Goal: Use online tool/utility: Utilize a website feature to perform a specific function

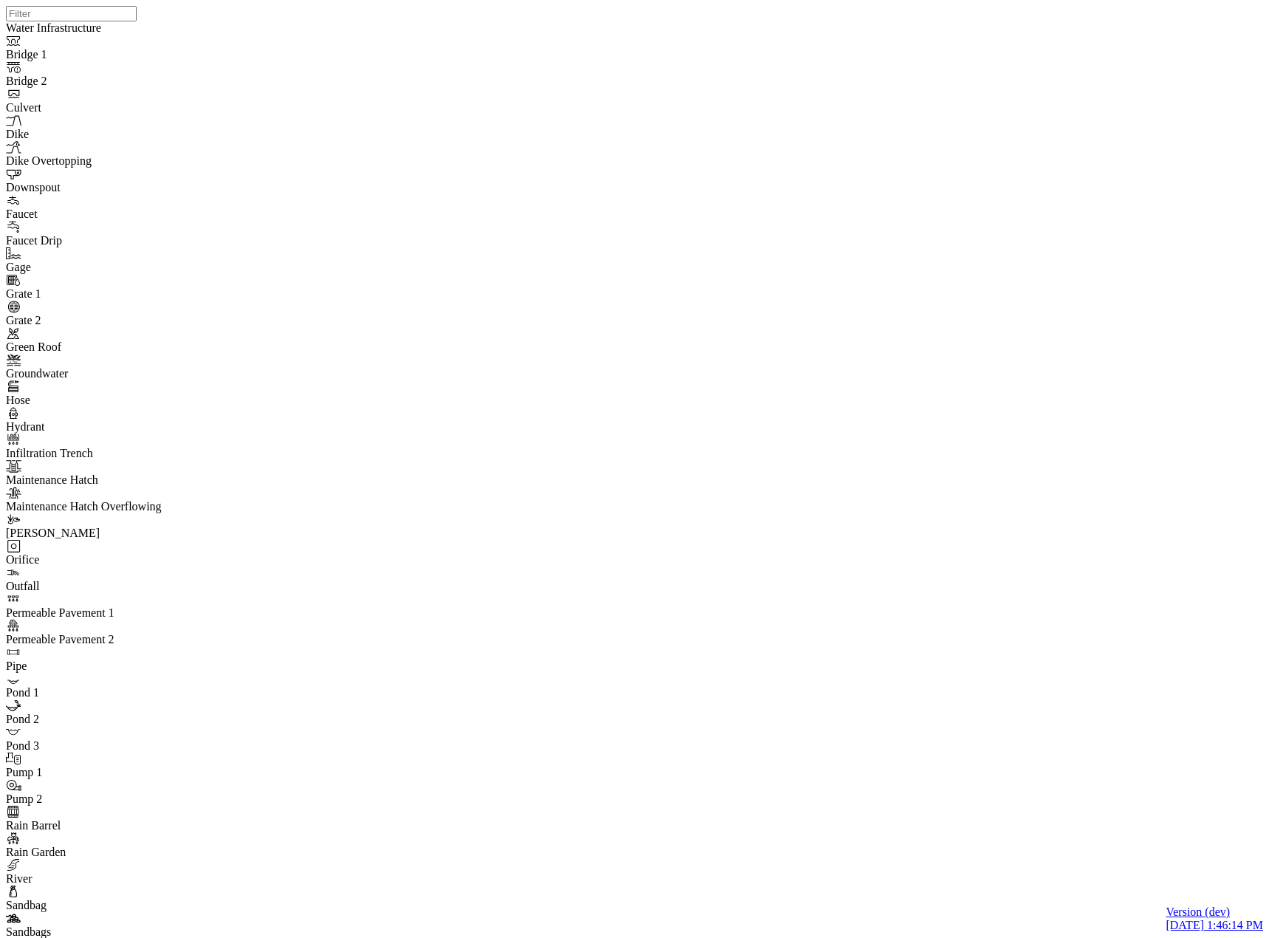
type input "C:\fakepath\Valleyfield to-be minor.pcz"
type input "Valleyfield to-be minor"
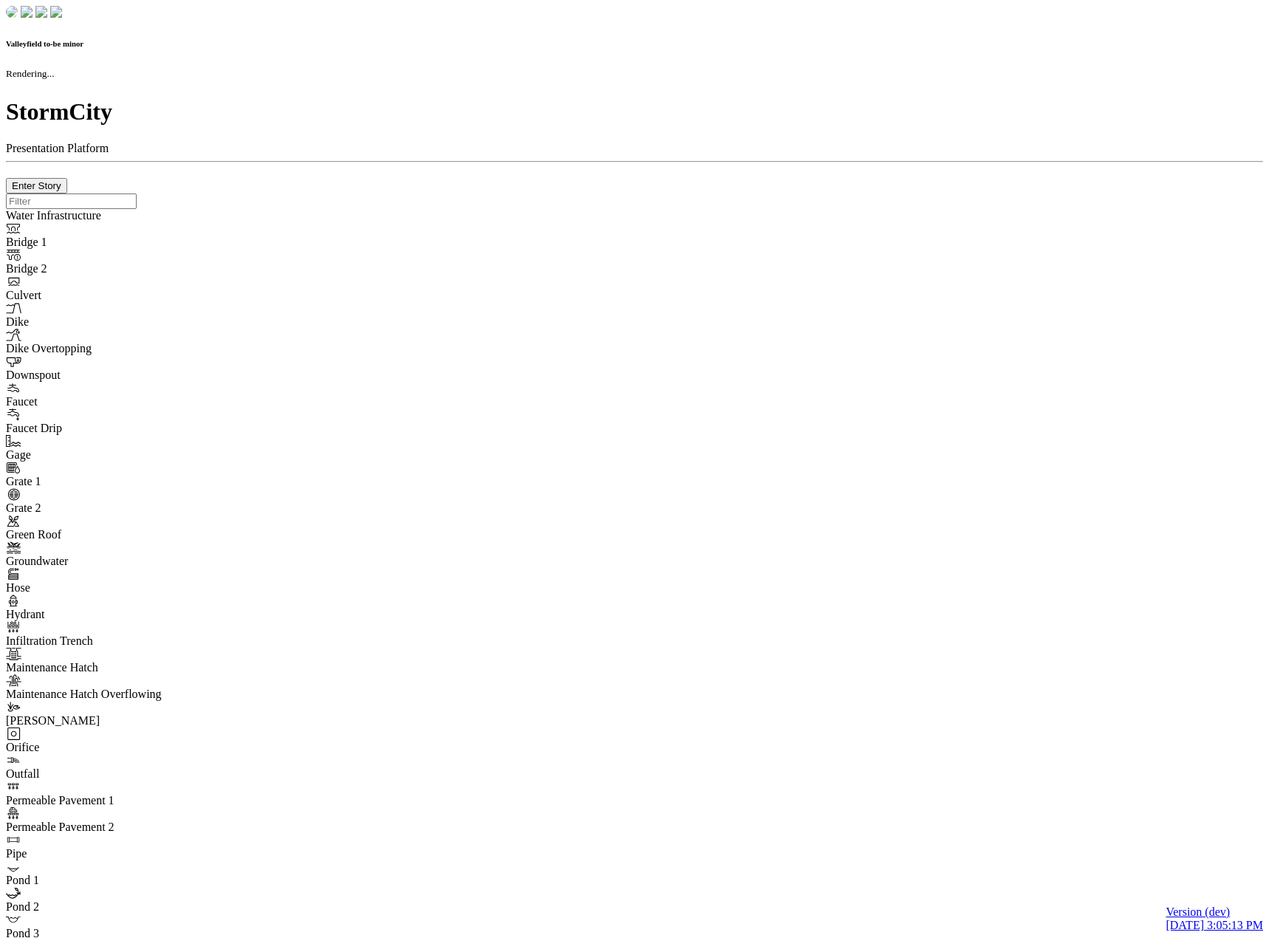
checkbox input "true"
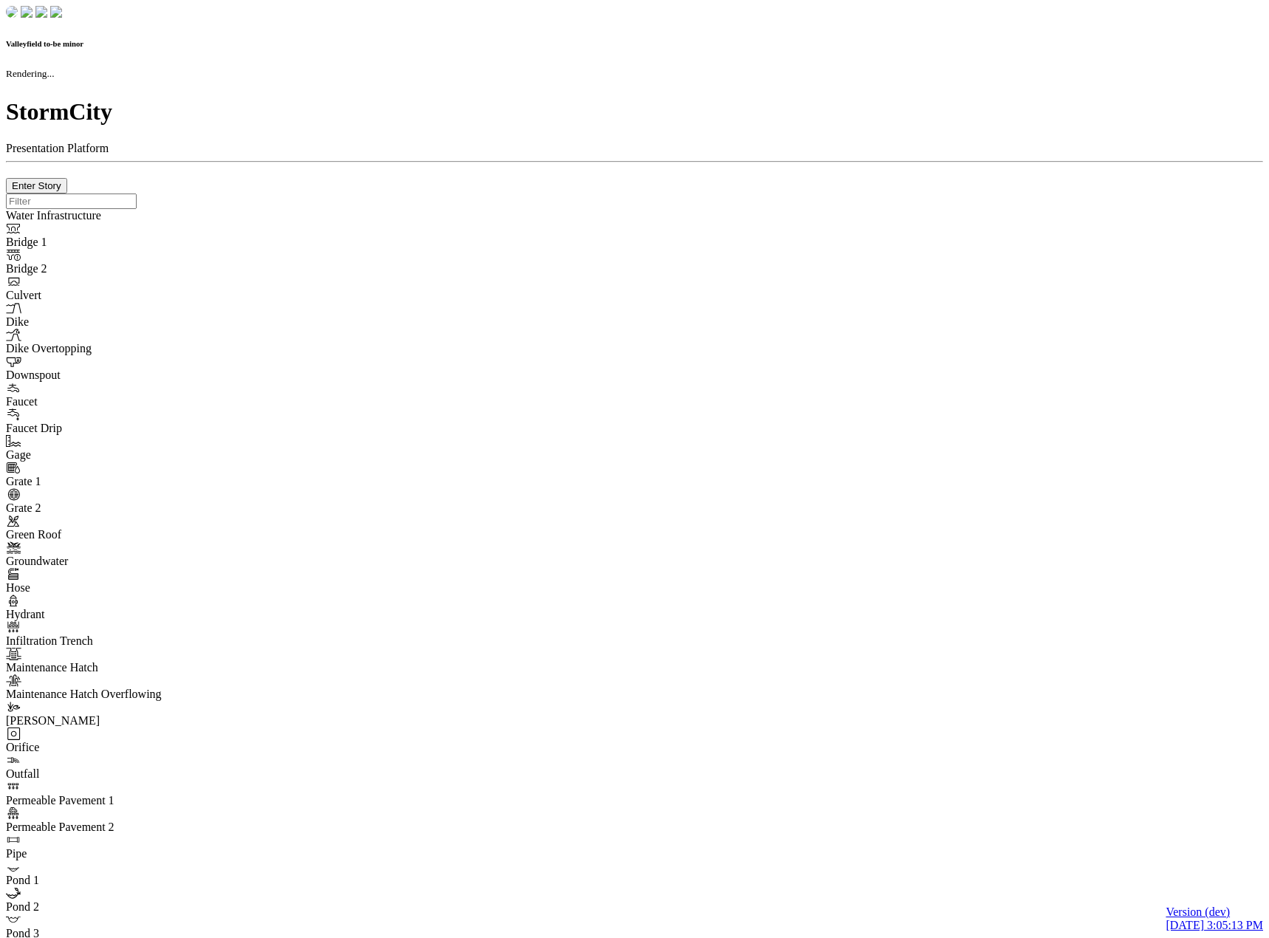
checkbox input "true"
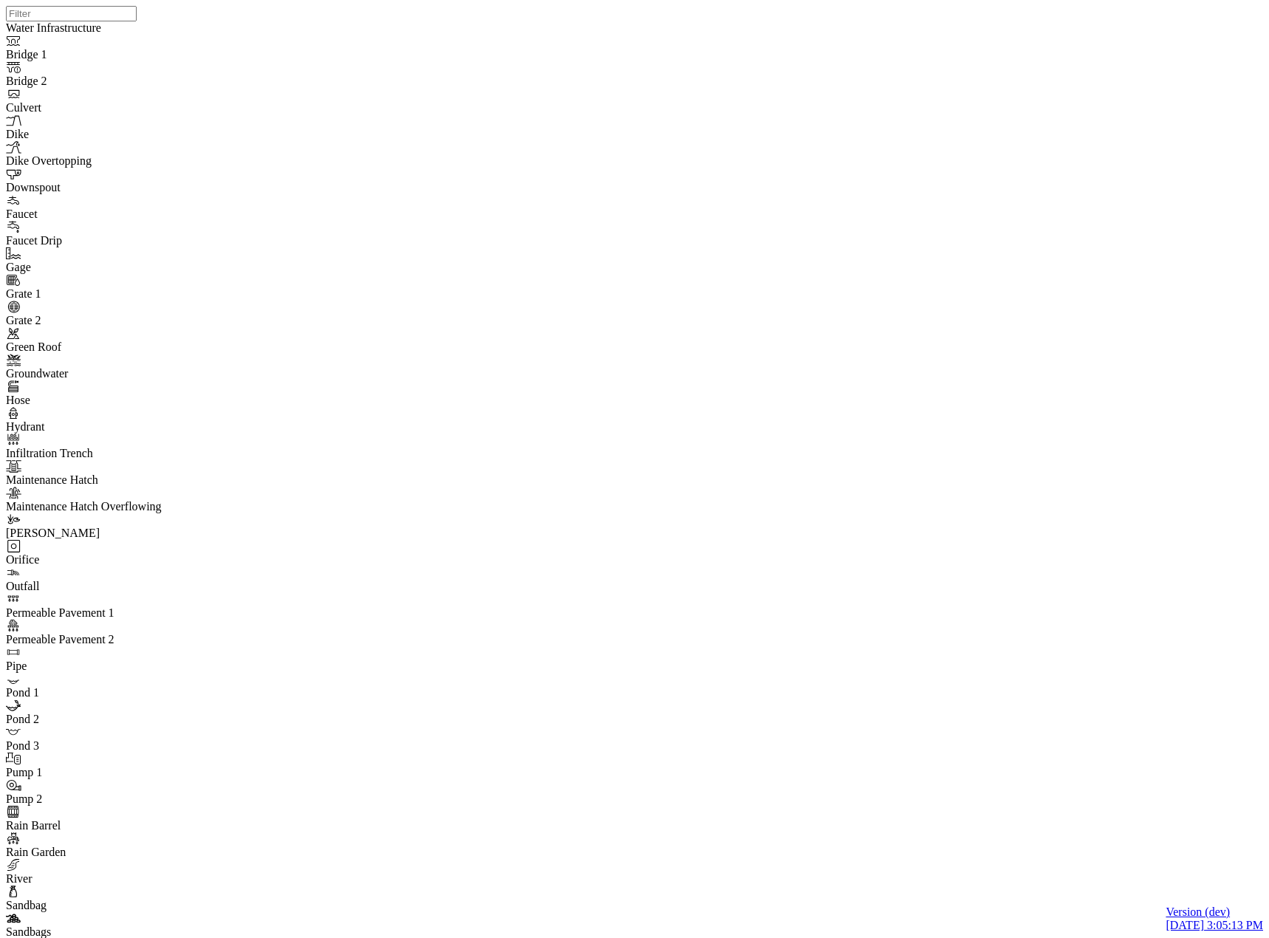
click at [603, 395] on div at bounding box center [640, 450] width 1269 height 900
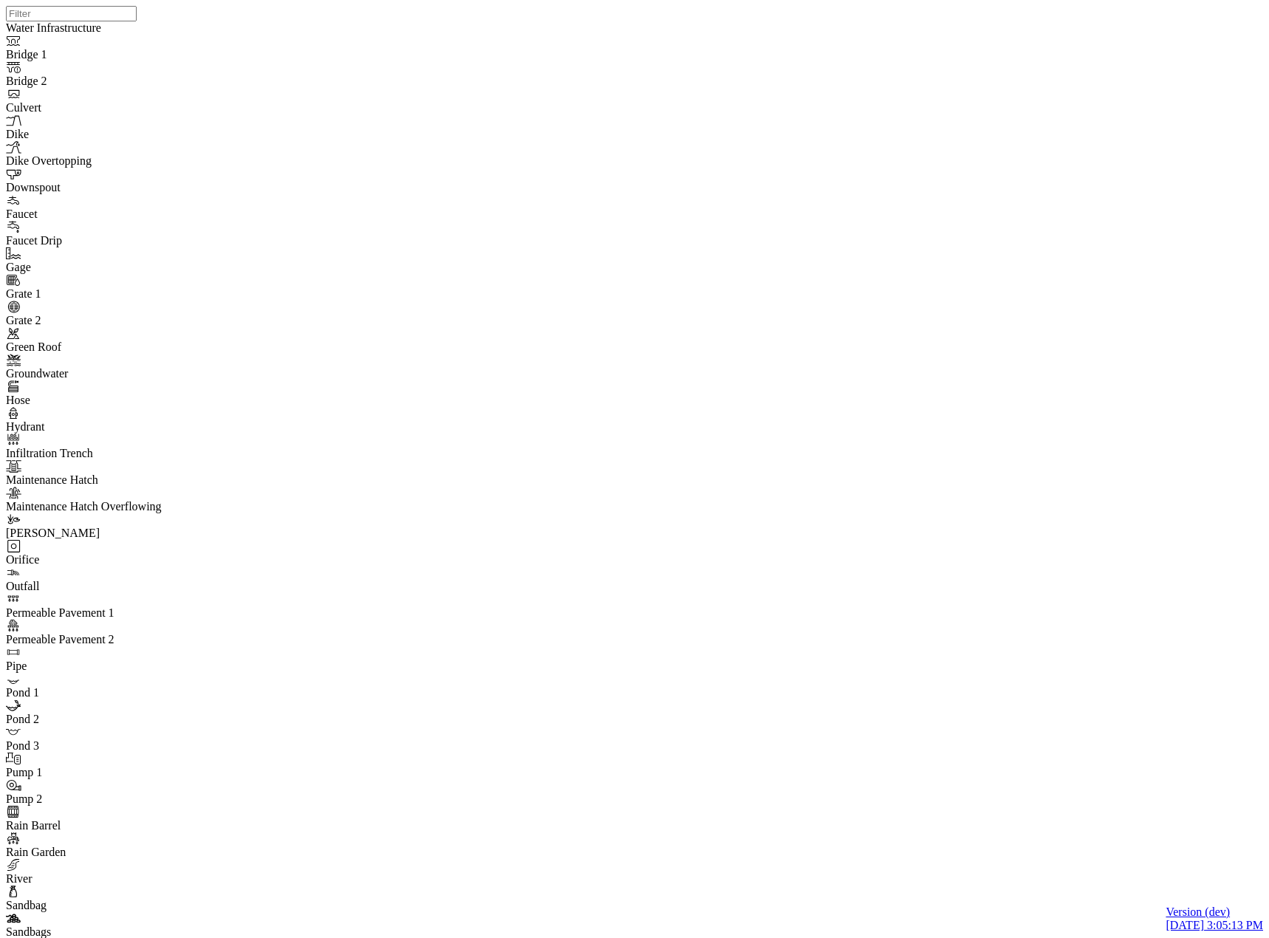
checkbox input "true"
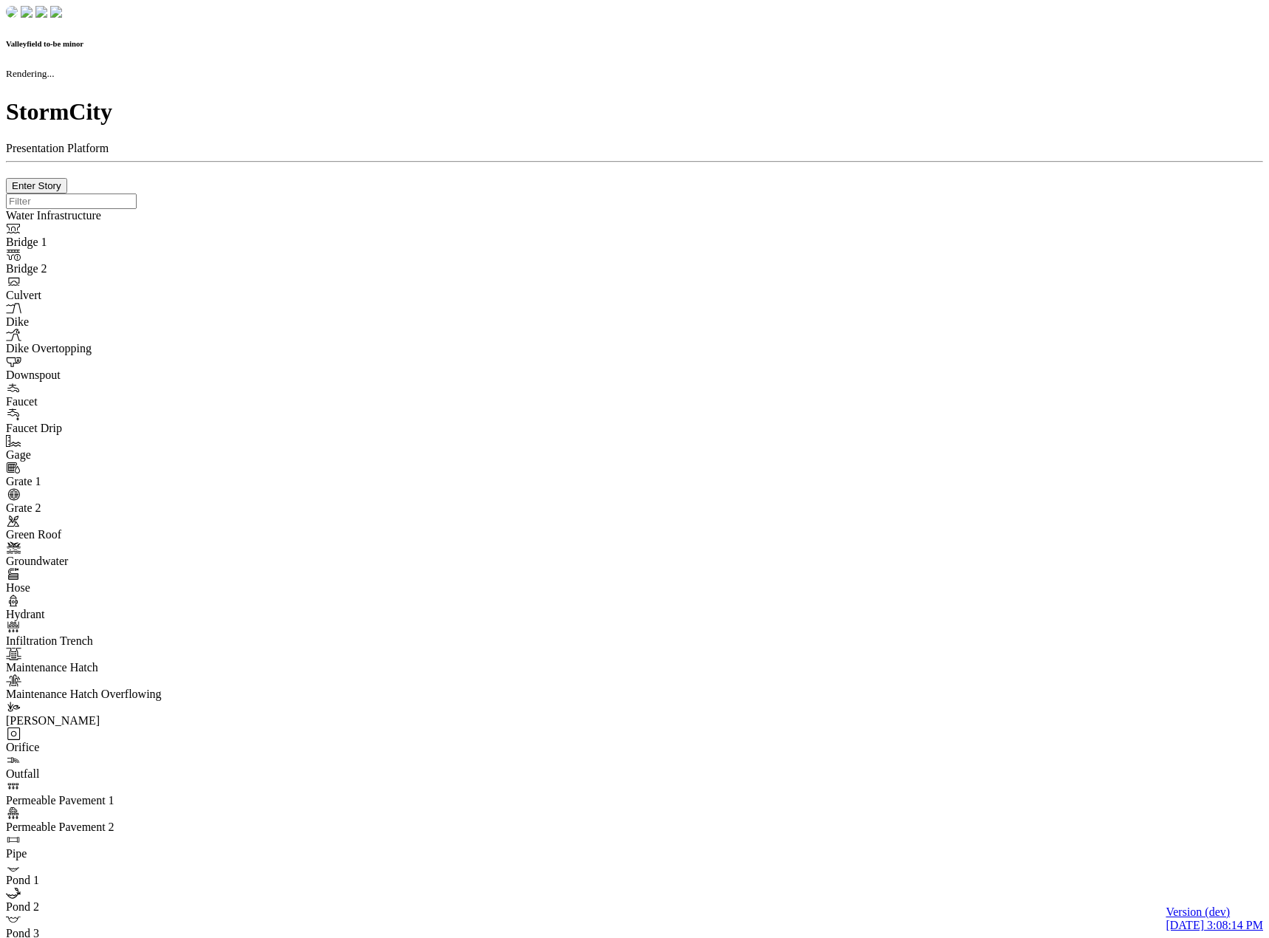
checkbox input "true"
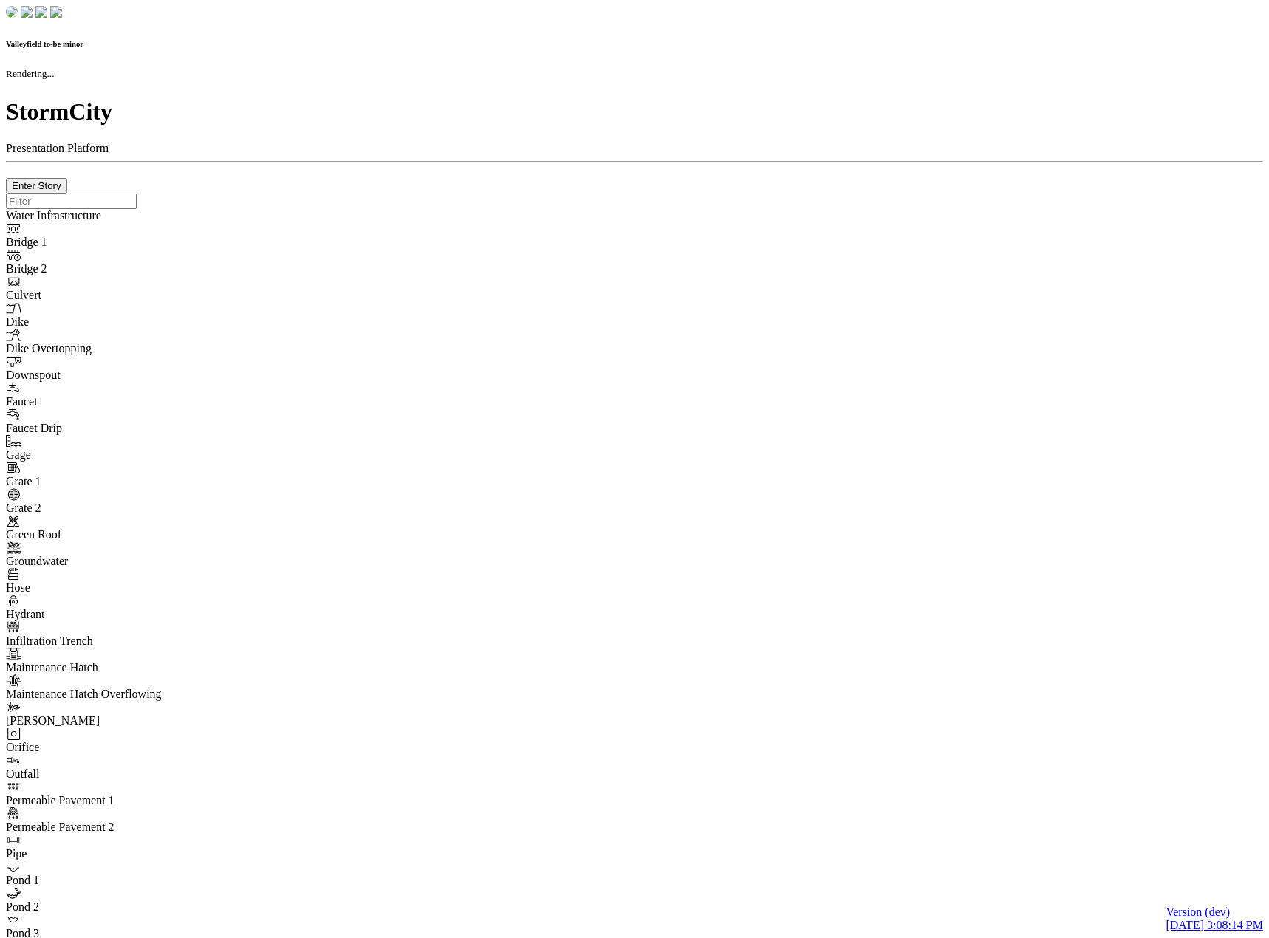
checkbox input "true"
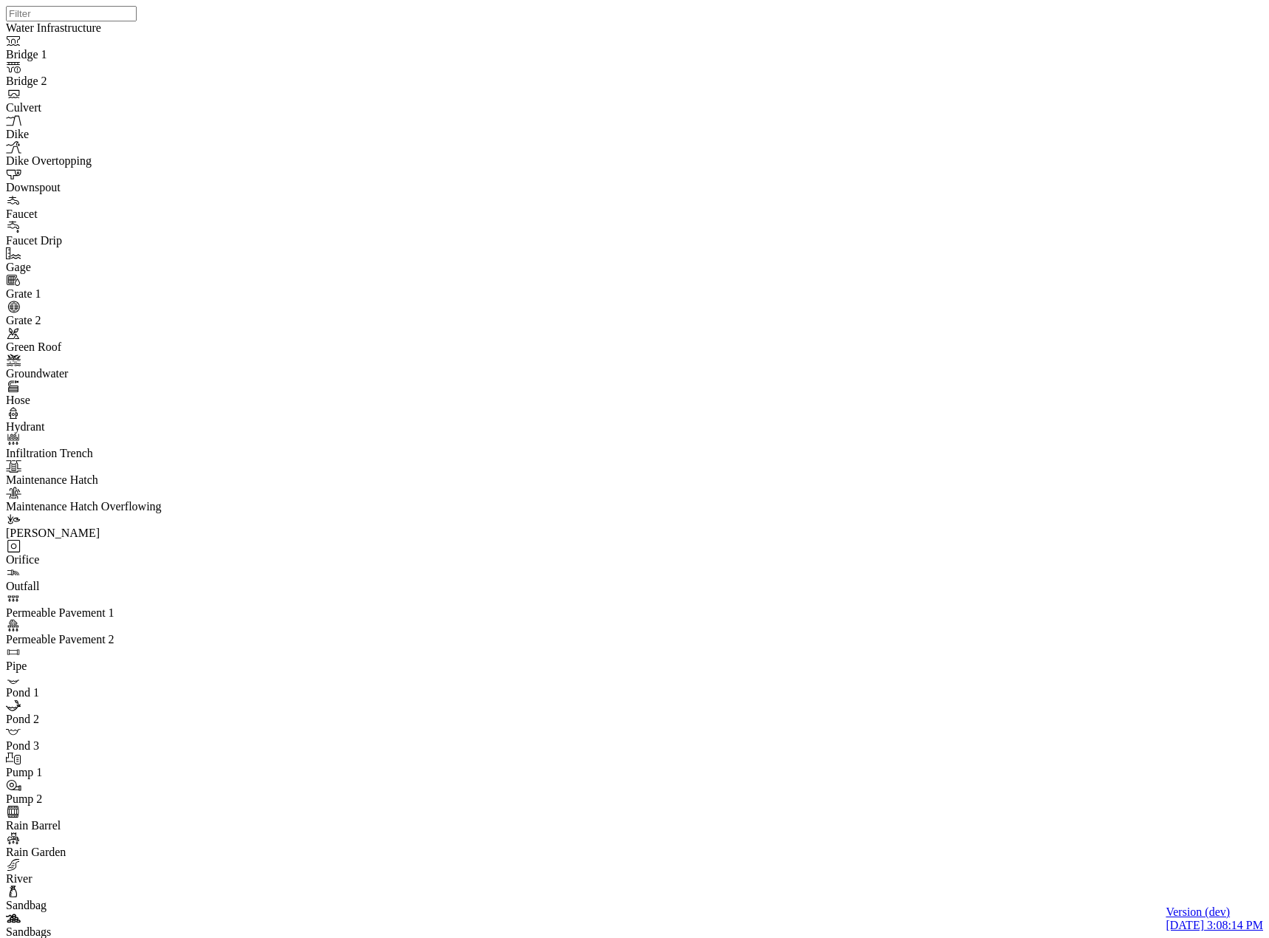
click at [553, 388] on div at bounding box center [640, 450] width 1269 height 900
click at [620, 424] on div at bounding box center [640, 450] width 1269 height 900
click at [654, 437] on div at bounding box center [640, 450] width 1269 height 900
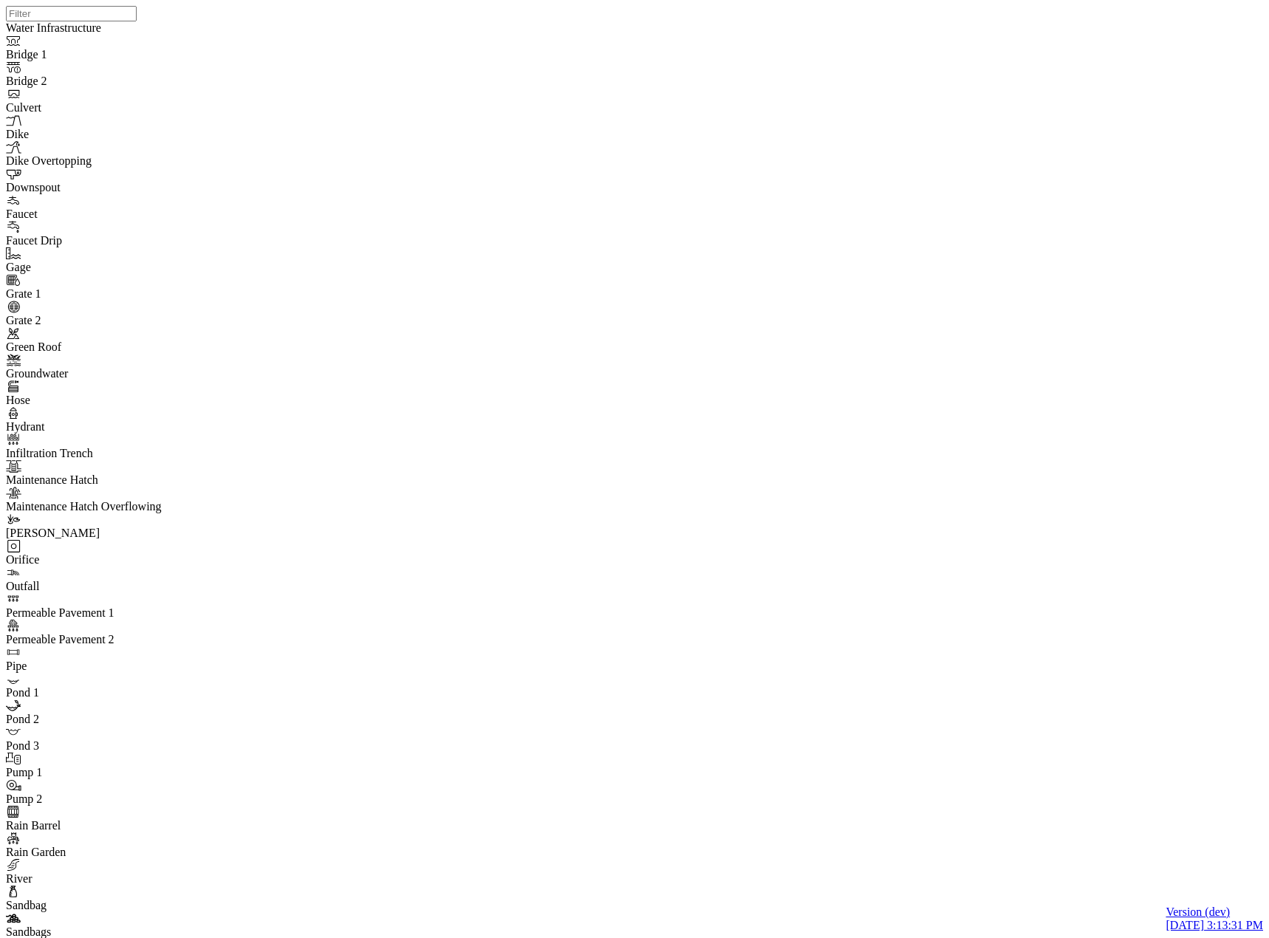
drag, startPoint x: 442, startPoint y: 338, endPoint x: 435, endPoint y: 440, distance: 101.5
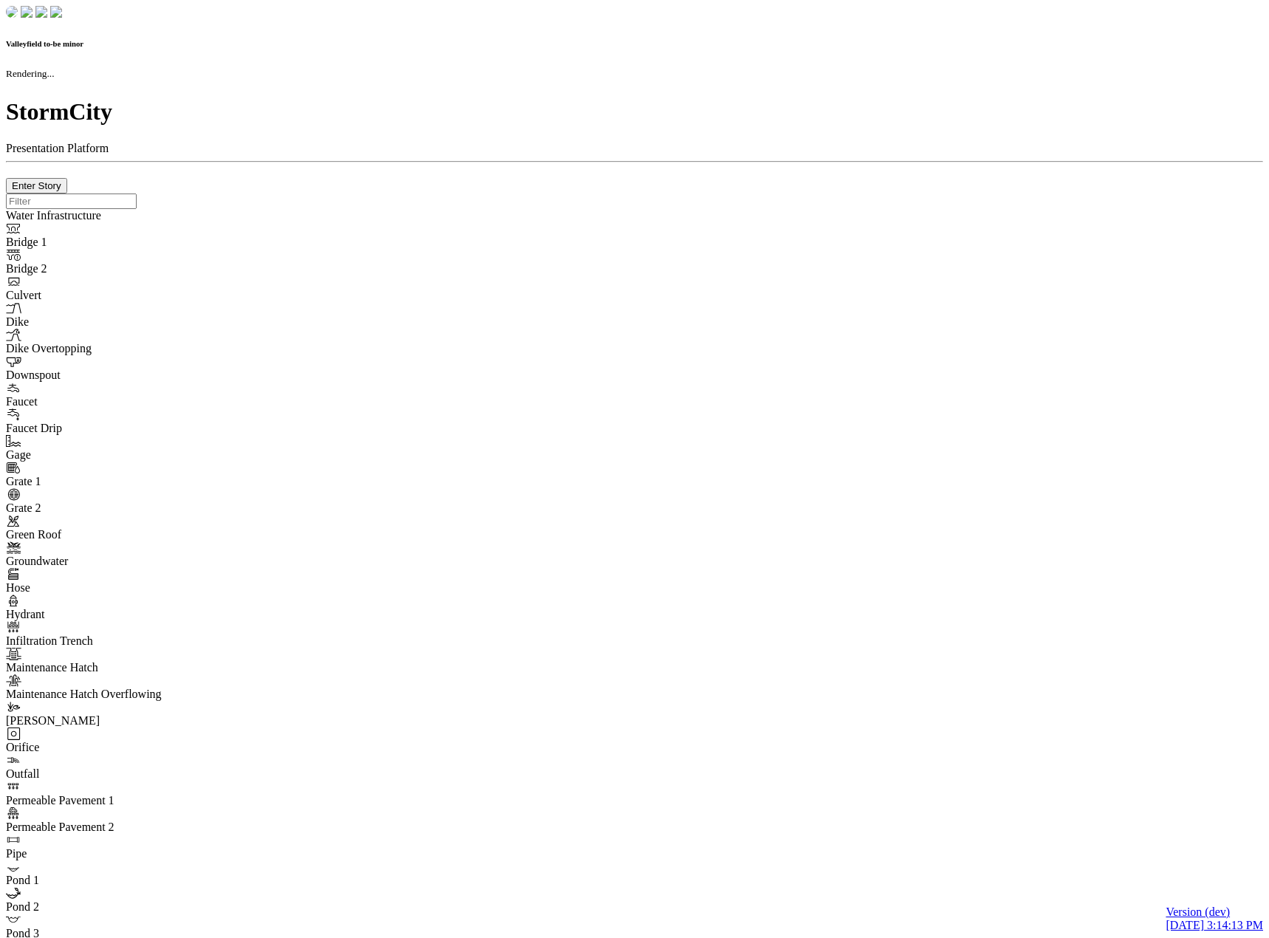
checkbox input "true"
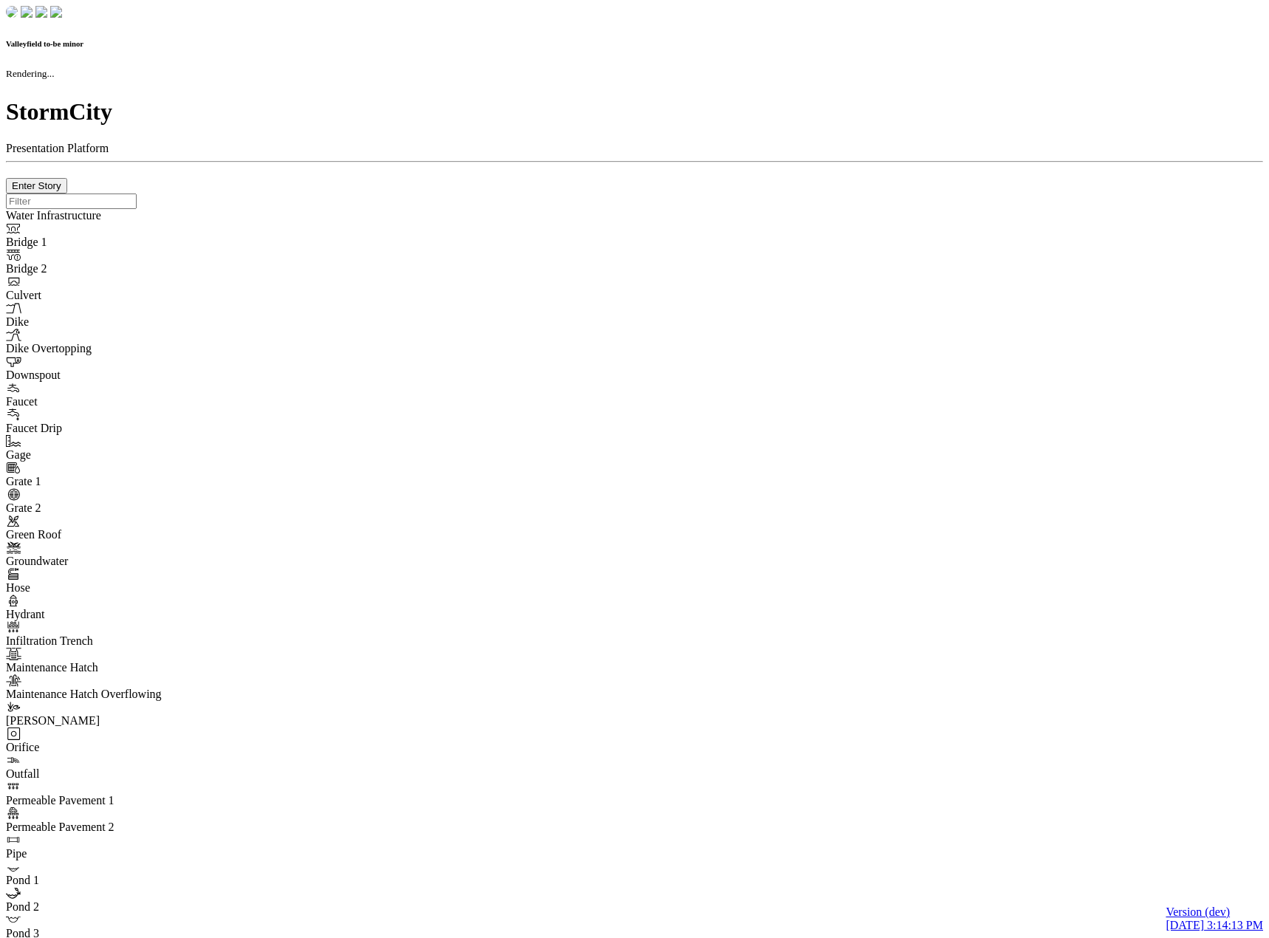
checkbox input "true"
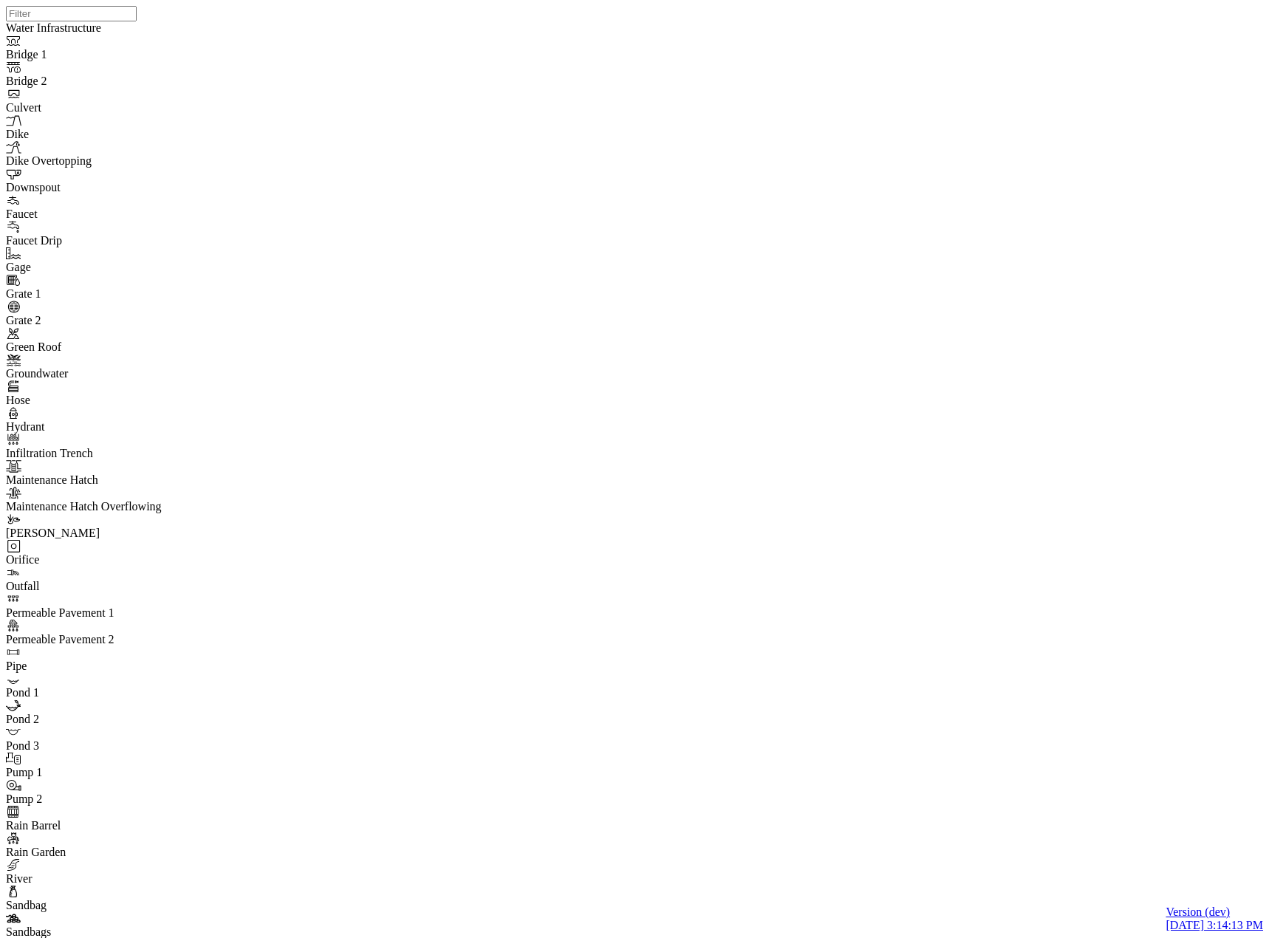
drag, startPoint x: 495, startPoint y: 493, endPoint x: 482, endPoint y: 245, distance: 247.8
drag, startPoint x: 521, startPoint y: 344, endPoint x: 575, endPoint y: 417, distance: 91.3
drag, startPoint x: 83, startPoint y: 131, endPoint x: 111, endPoint y: 167, distance: 45.8
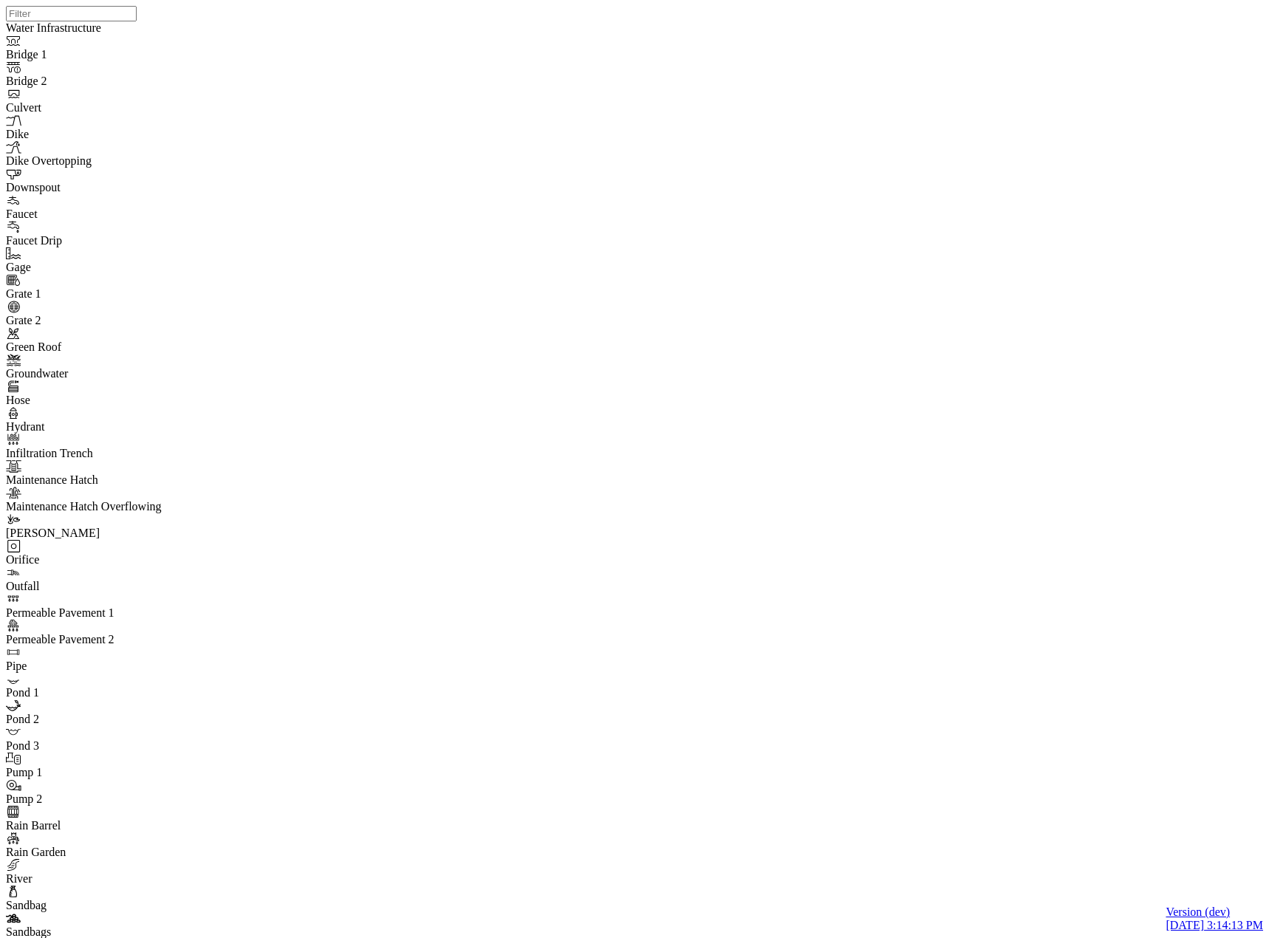
checkbox input "true"
click at [547, 829] on div at bounding box center [640, 450] width 1269 height 900
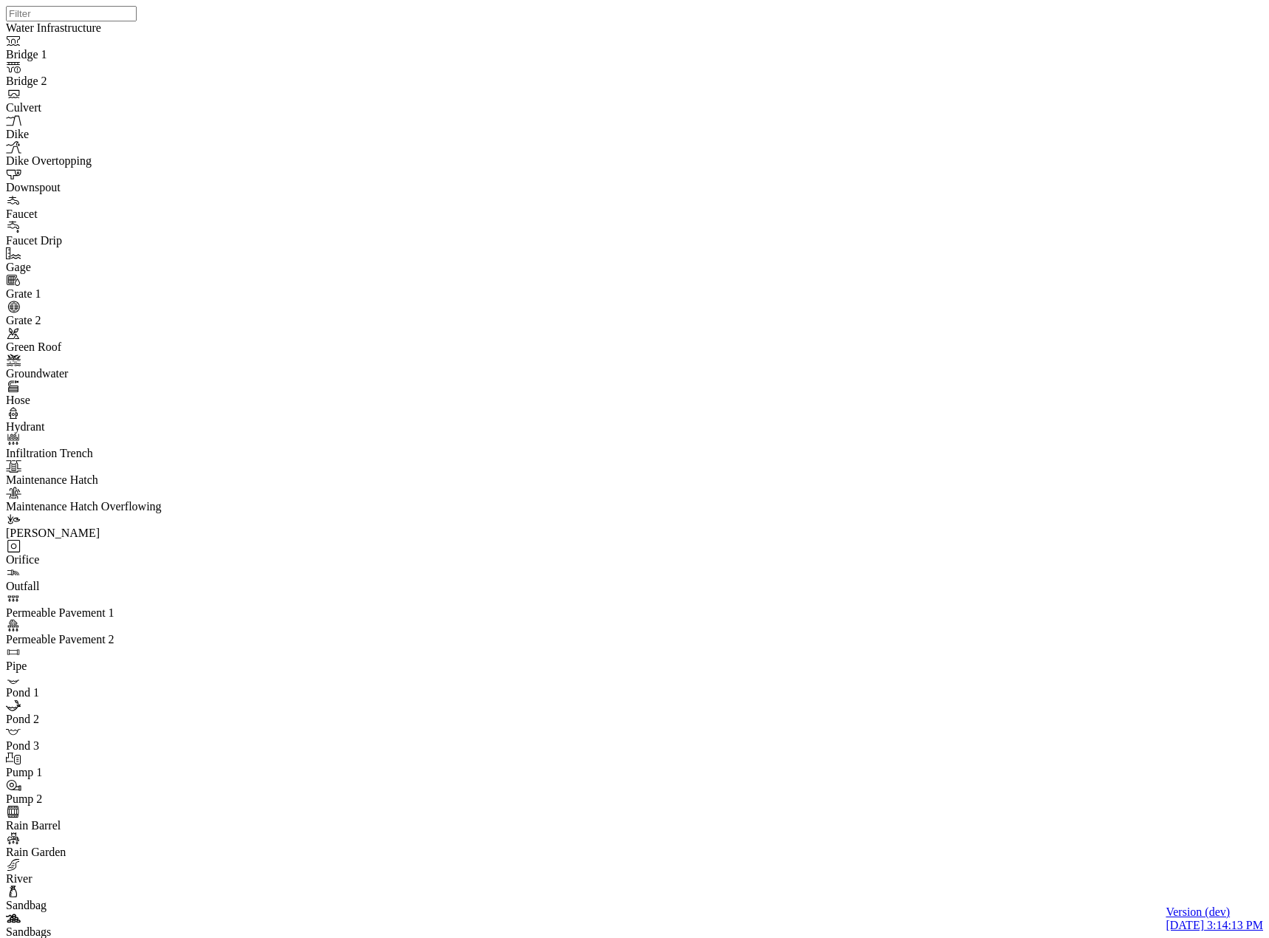
click at [617, 604] on div at bounding box center [640, 450] width 1269 height 900
click at [580, 560] on div at bounding box center [640, 450] width 1269 height 900
click at [543, 525] on div at bounding box center [640, 450] width 1269 height 900
click at [282, 570] on div at bounding box center [640, 450] width 1269 height 900
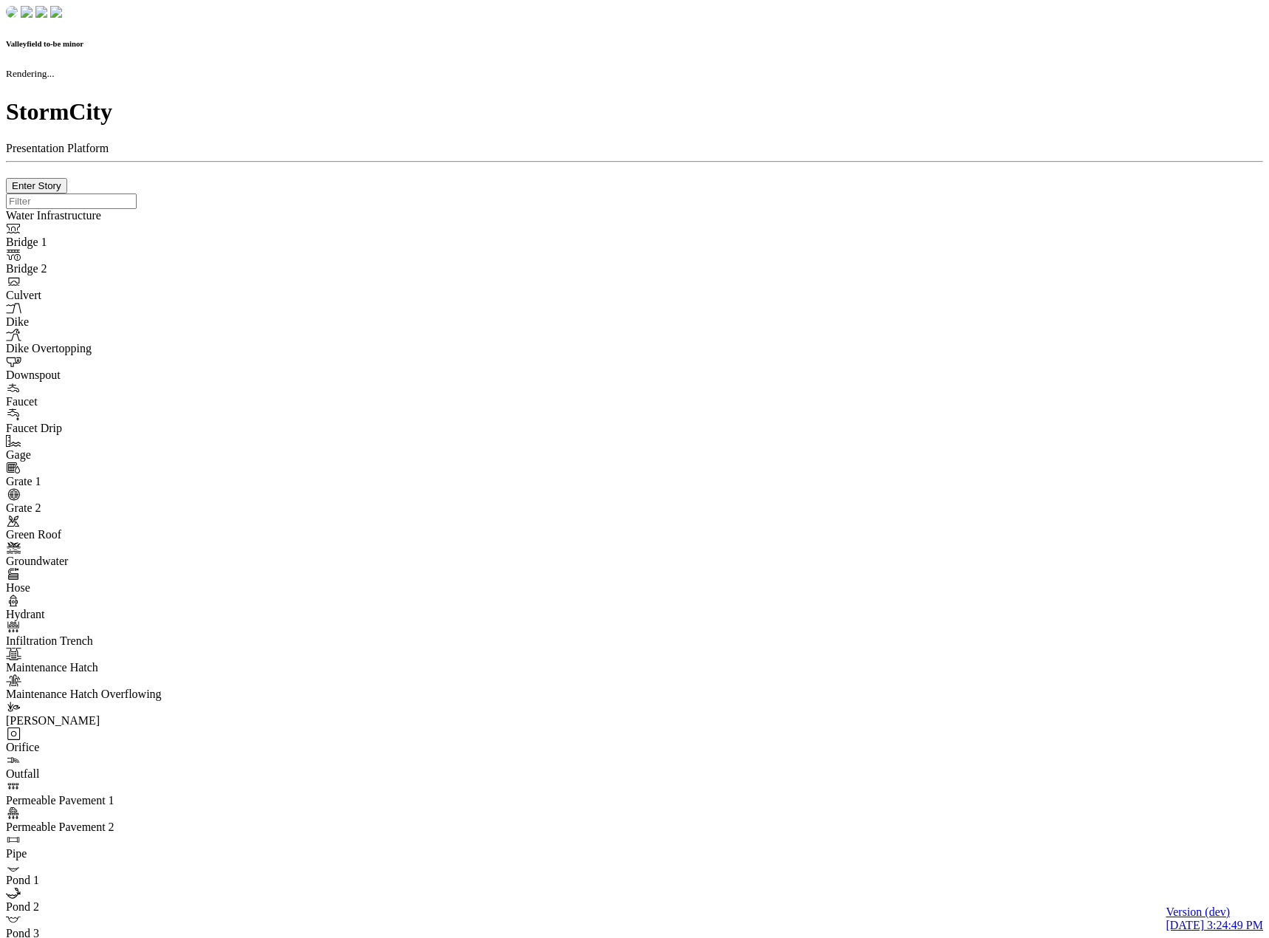
checkbox input "true"
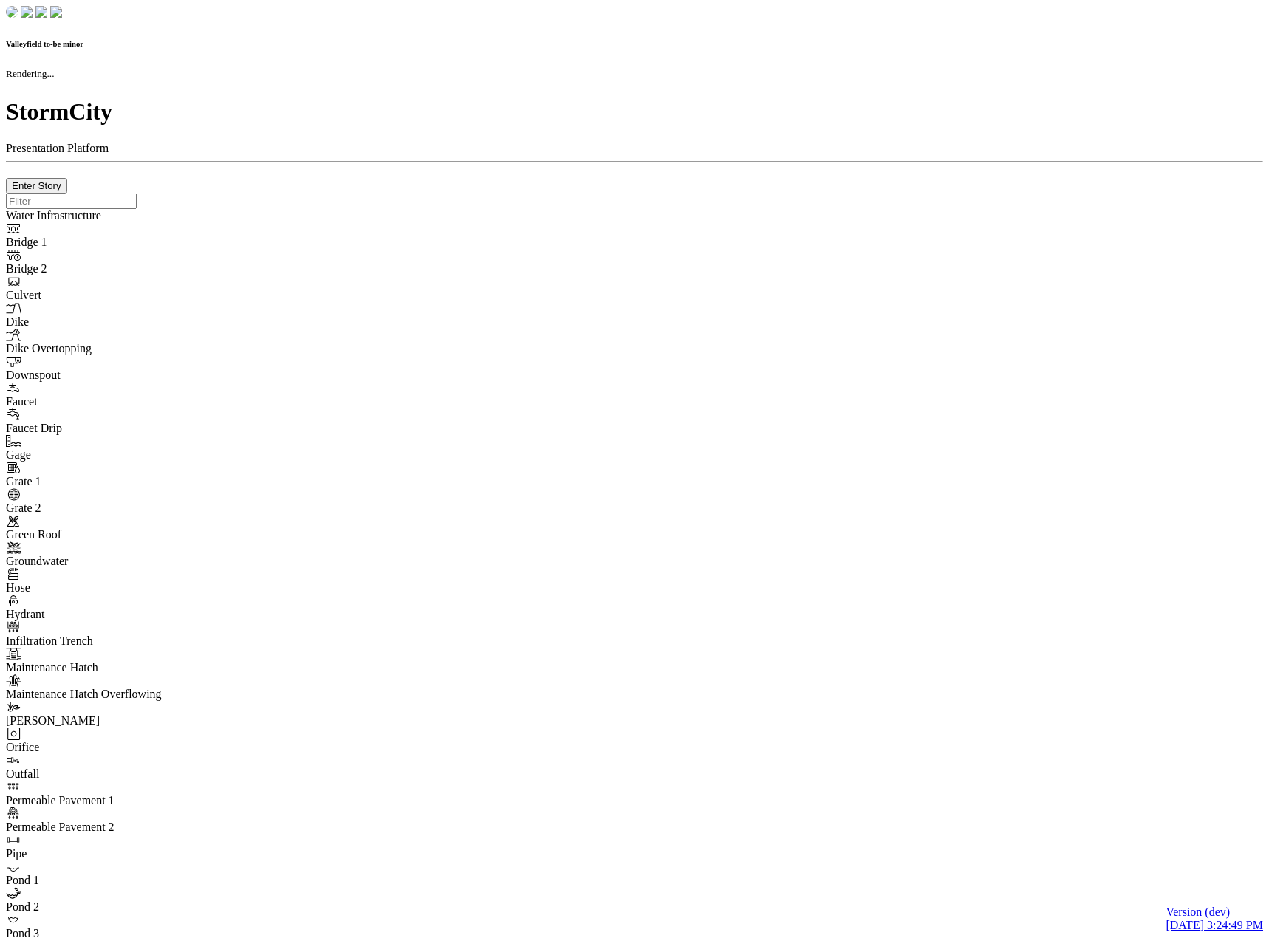
checkbox input "true"
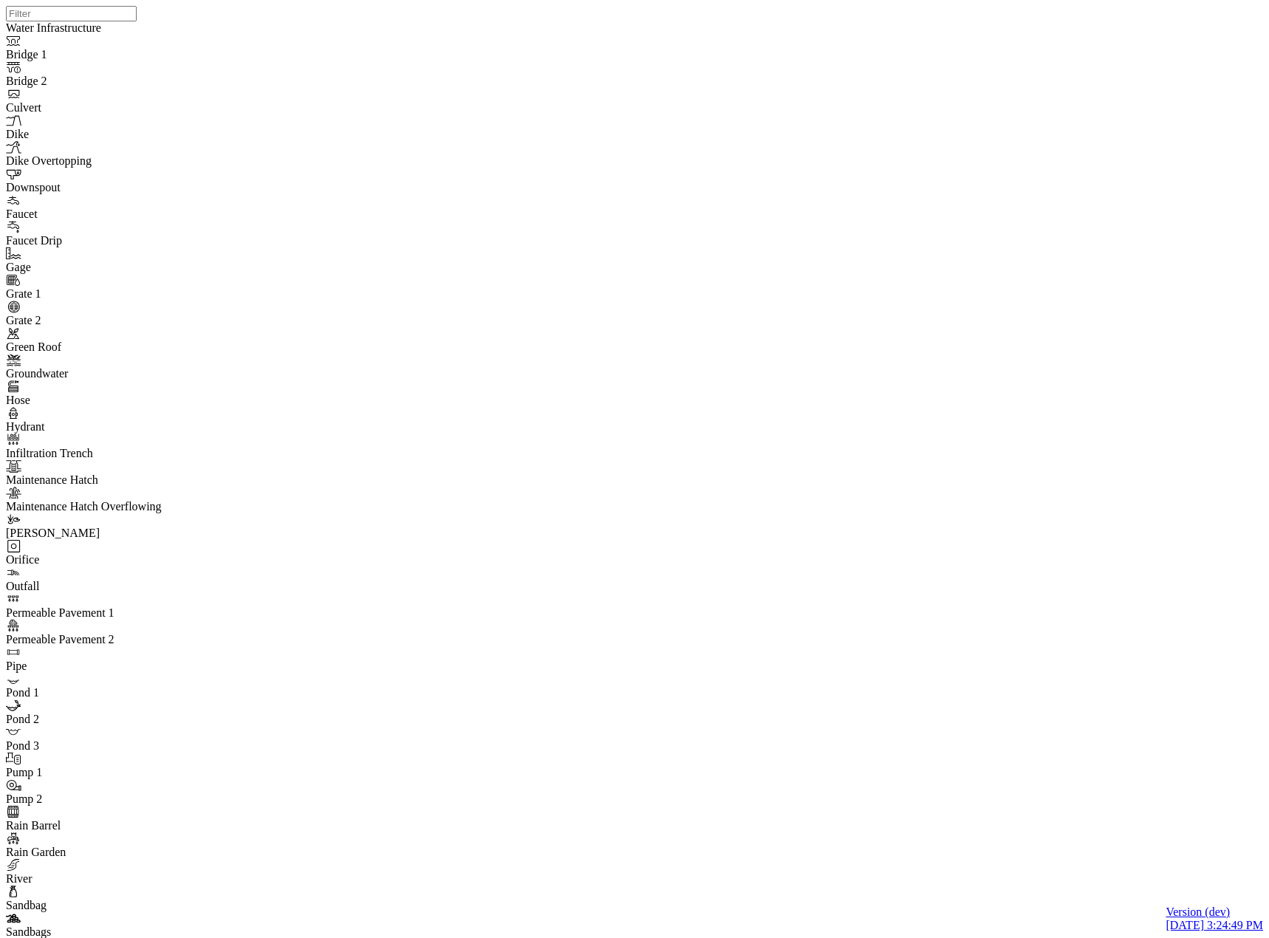
click at [602, 488] on div at bounding box center [640, 450] width 1269 height 900
click at [476, 518] on div at bounding box center [640, 450] width 1269 height 900
drag, startPoint x: 558, startPoint y: 402, endPoint x: 538, endPoint y: 408, distance: 20.3
click at [558, 402] on div at bounding box center [640, 450] width 1269 height 900
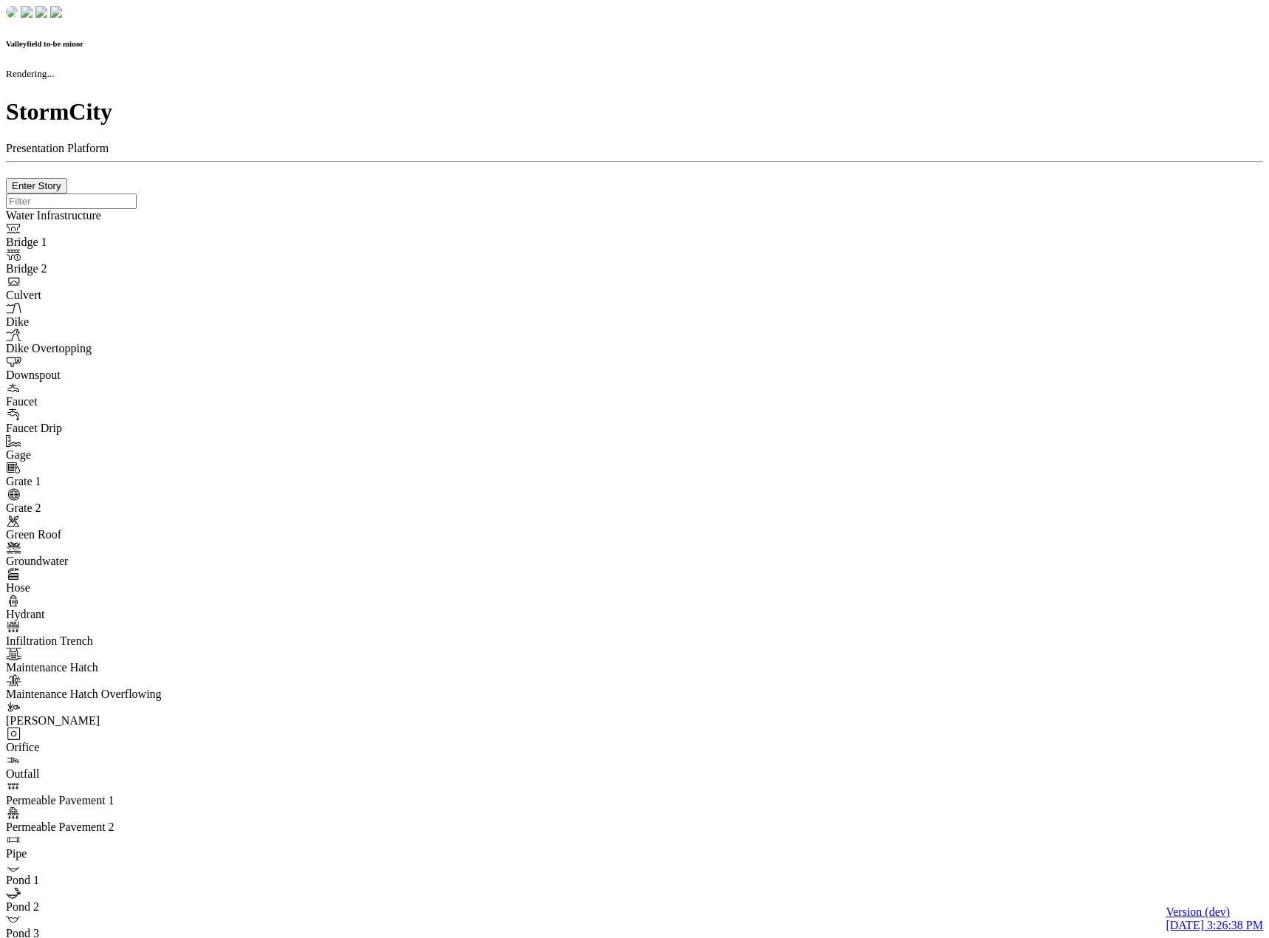
checkbox input "true"
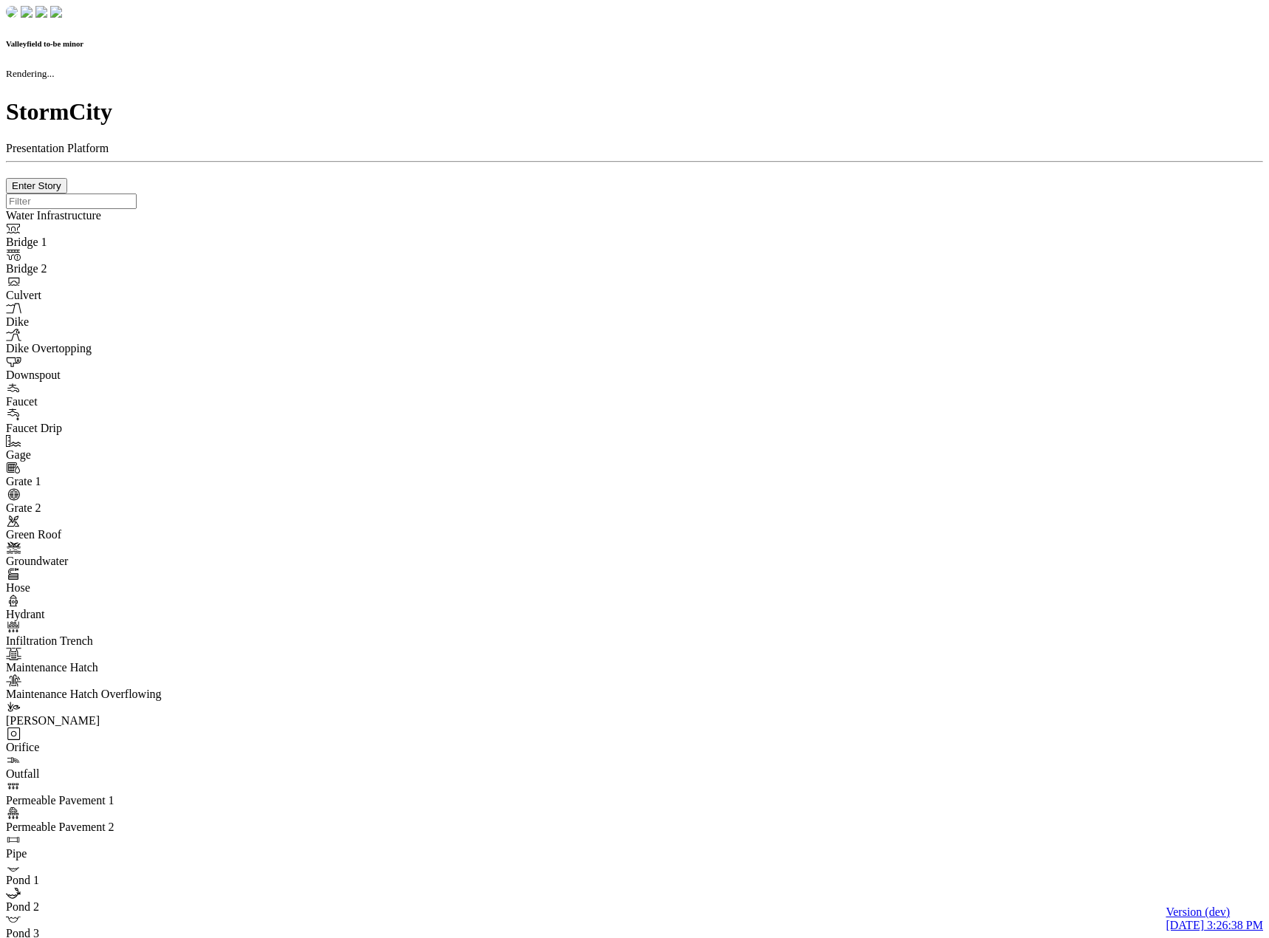
checkbox input "true"
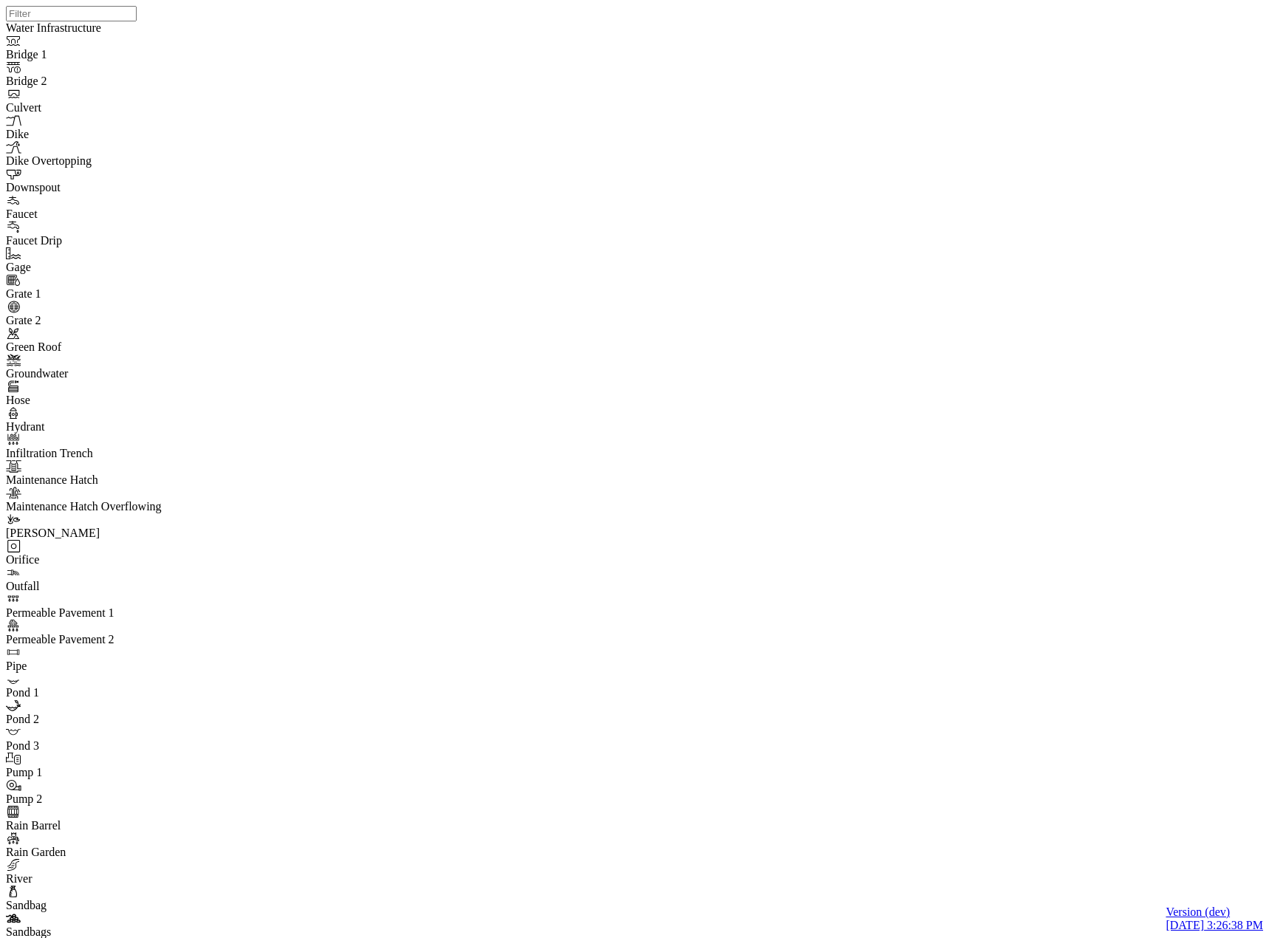
click at [559, 404] on div at bounding box center [640, 450] width 1269 height 900
click at [581, 358] on div at bounding box center [640, 450] width 1269 height 900
click at [355, 664] on div at bounding box center [640, 450] width 1269 height 900
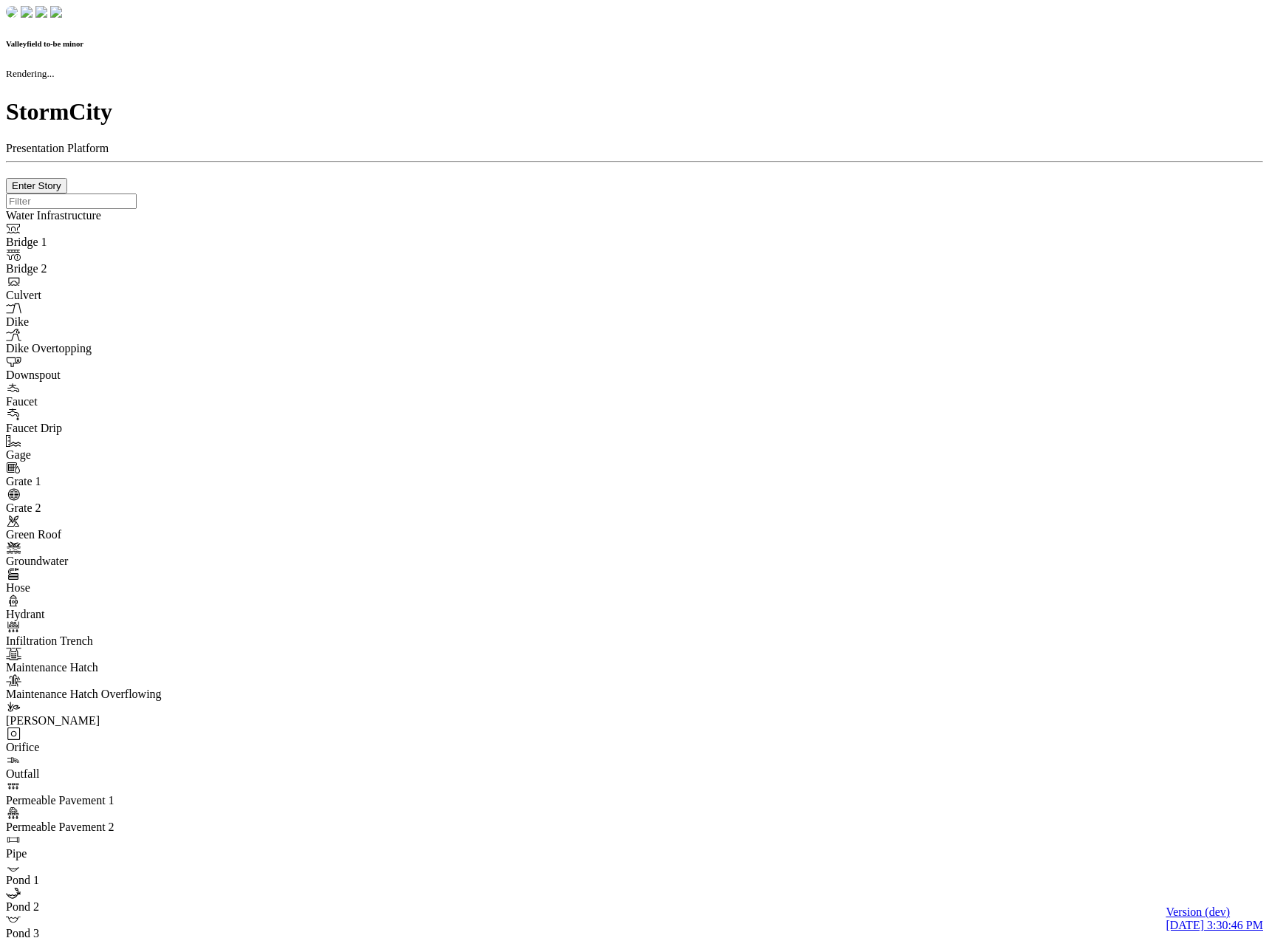
checkbox input "true"
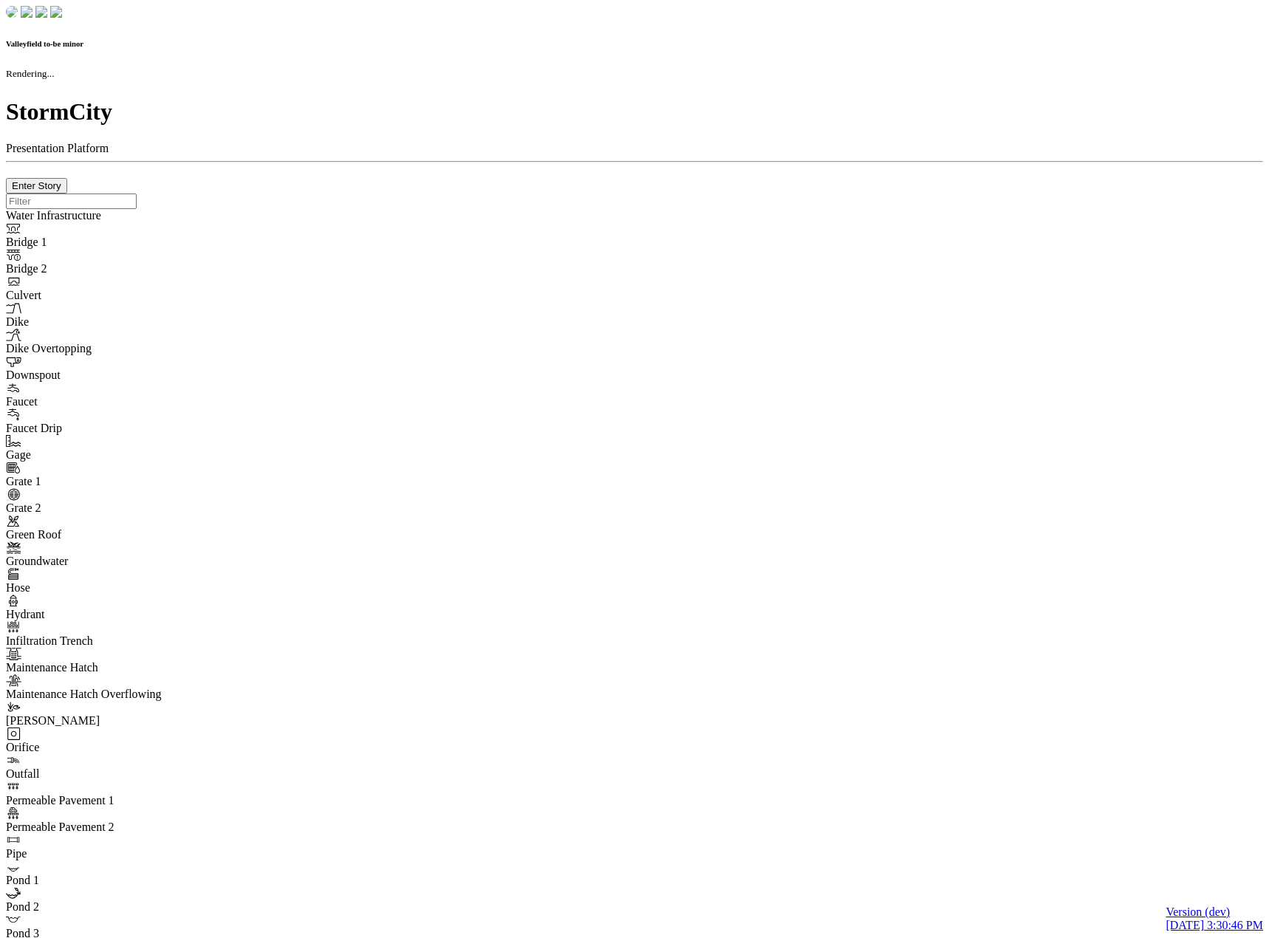
checkbox input "true"
